Goal: Go to known website: Access a specific website the user already knows

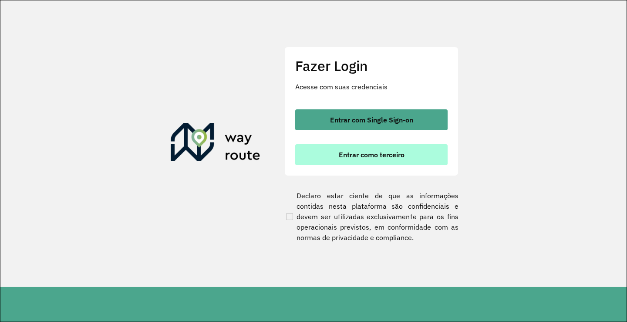
click at [372, 161] on button "Entrar como terceiro" at bounding box center [371, 154] width 153 height 21
click at [352, 157] on span "Entrar como terceiro" at bounding box center [372, 154] width 66 height 7
click at [365, 157] on span "Entrar como terceiro" at bounding box center [372, 154] width 66 height 7
